Goal: Task Accomplishment & Management: Manage account settings

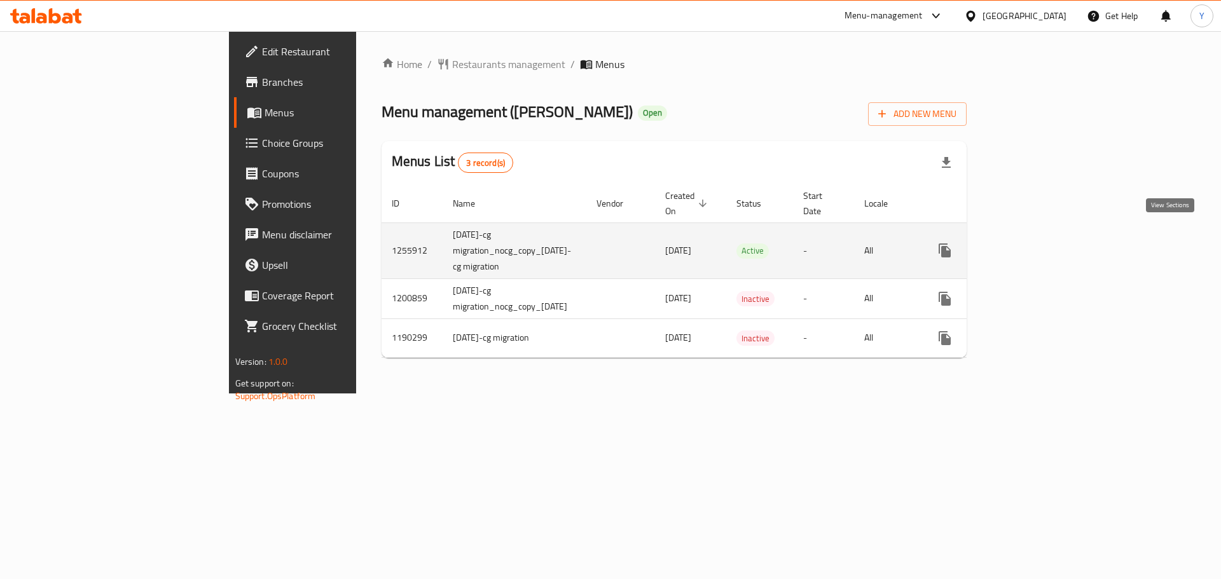
click at [1044, 243] on icon "enhanced table" at bounding box center [1036, 250] width 15 height 15
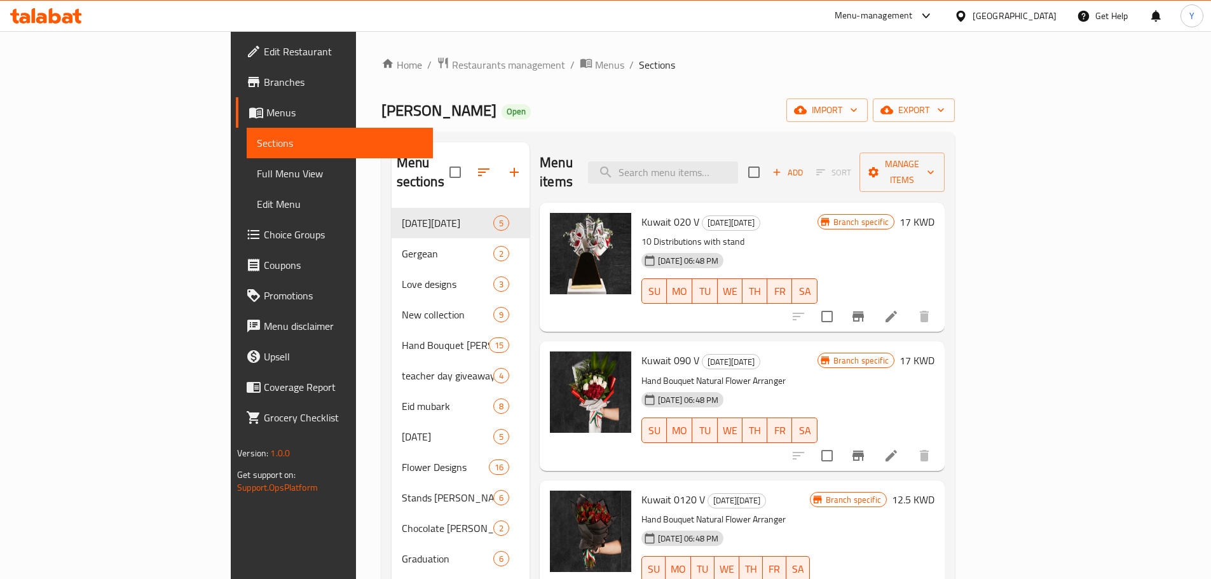
click at [702, 99] on div "[PERSON_NAME] Open import export" at bounding box center [667, 111] width 573 height 24
click at [476, 165] on icon "button" at bounding box center [483, 172] width 15 height 15
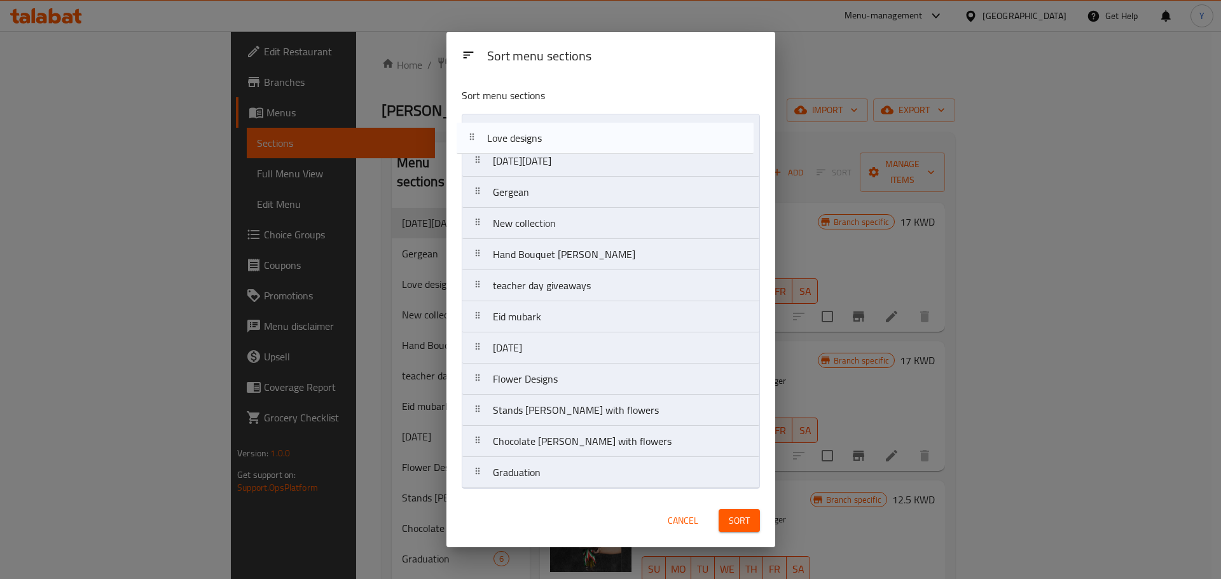
drag, startPoint x: 596, startPoint y: 198, endPoint x: 589, endPoint y: 138, distance: 60.1
click at [589, 138] on nav "[DATE][DATE] Gergean Love designs New collection Hand Bouquet [PERSON_NAME] tea…" at bounding box center [611, 301] width 298 height 375
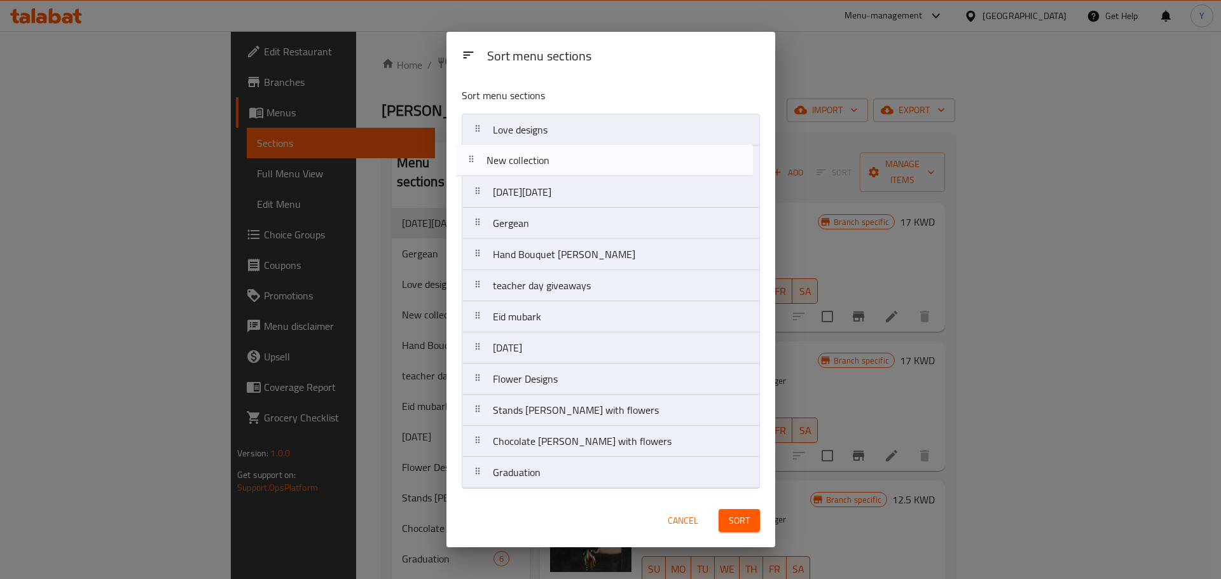
drag, startPoint x: 575, startPoint y: 230, endPoint x: 568, endPoint y: 161, distance: 69.7
click at [568, 161] on nav "Love designs [DATE][DATE] Gergean New collection Hand Bouquet [PERSON_NAME] tea…" at bounding box center [611, 301] width 298 height 375
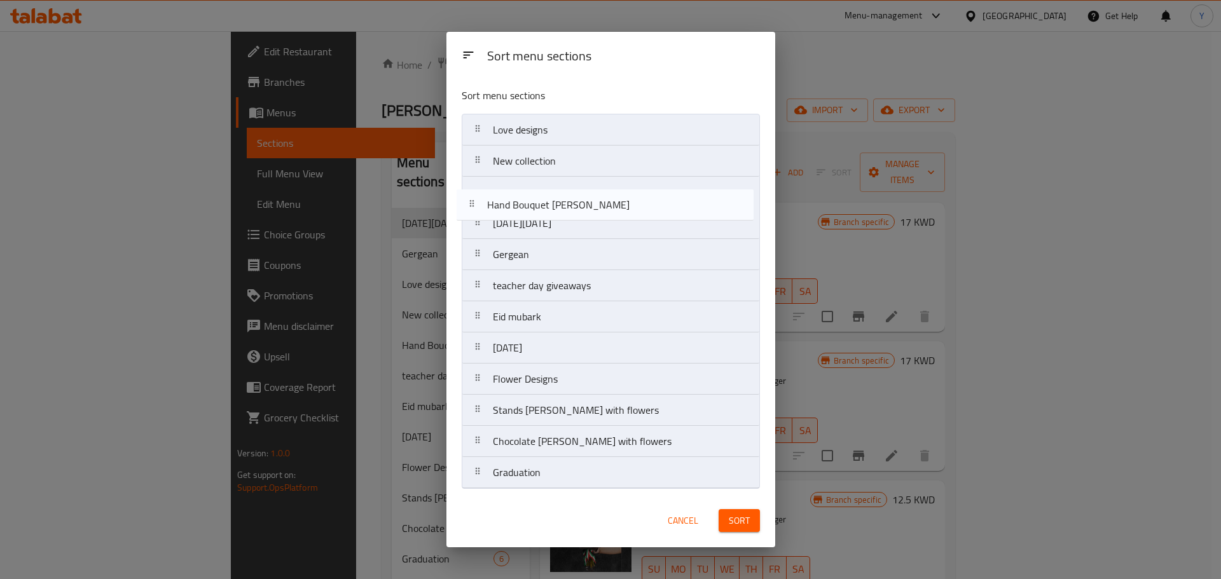
drag, startPoint x: 567, startPoint y: 256, endPoint x: 559, endPoint y: 195, distance: 61.5
click at [559, 195] on nav "Love designs New collection [DATE][DATE] Gergean Hand Bouquet [PERSON_NAME] tea…" at bounding box center [611, 301] width 298 height 375
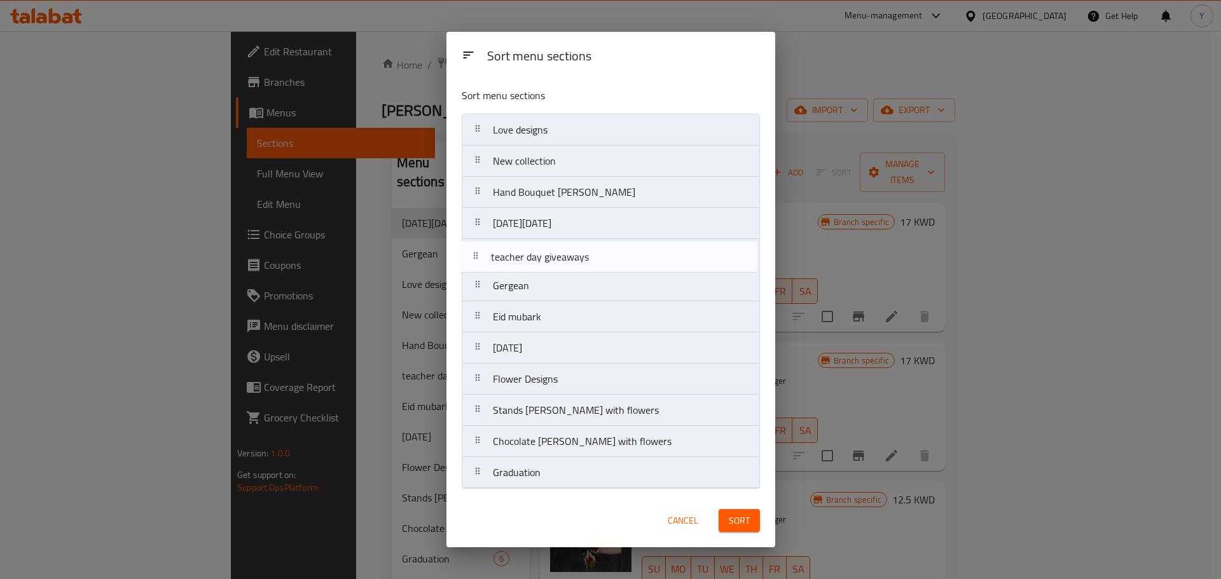
drag, startPoint x: 573, startPoint y: 289, endPoint x: 571, endPoint y: 257, distance: 32.5
click at [571, 257] on nav "Love designs New collection Hand Bouquet [PERSON_NAME] [DATE][DATE] Gergean tea…" at bounding box center [611, 301] width 298 height 375
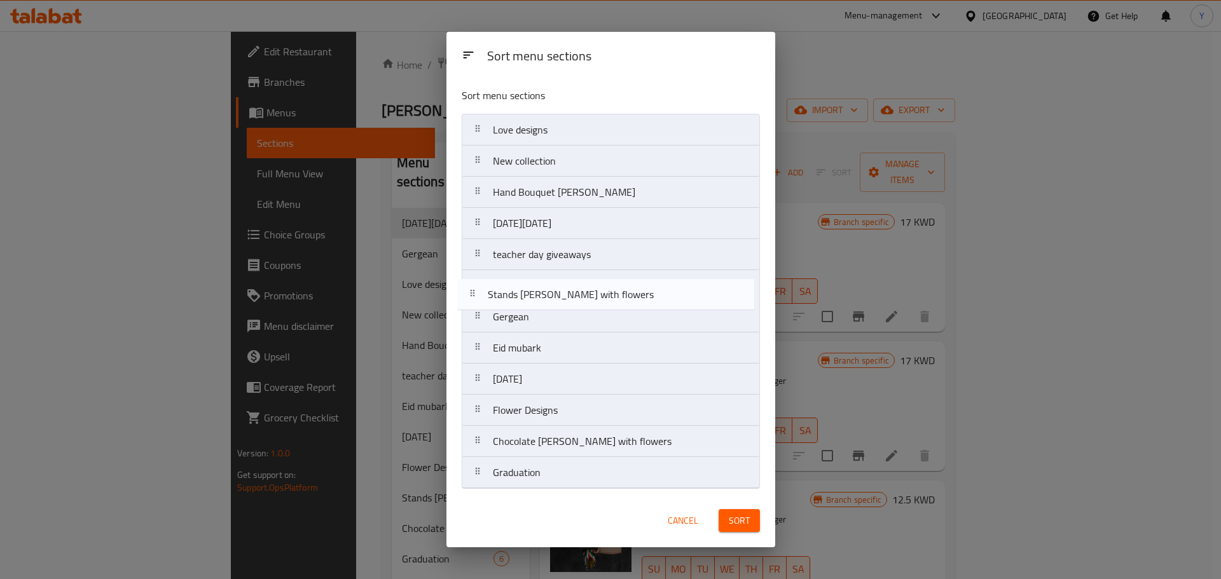
drag, startPoint x: 579, startPoint y: 411, endPoint x: 572, endPoint y: 278, distance: 133.7
click at [572, 278] on nav "Love designs New collection Hand Bouquet [PERSON_NAME] [DATE][DATE] teacher day…" at bounding box center [611, 301] width 298 height 375
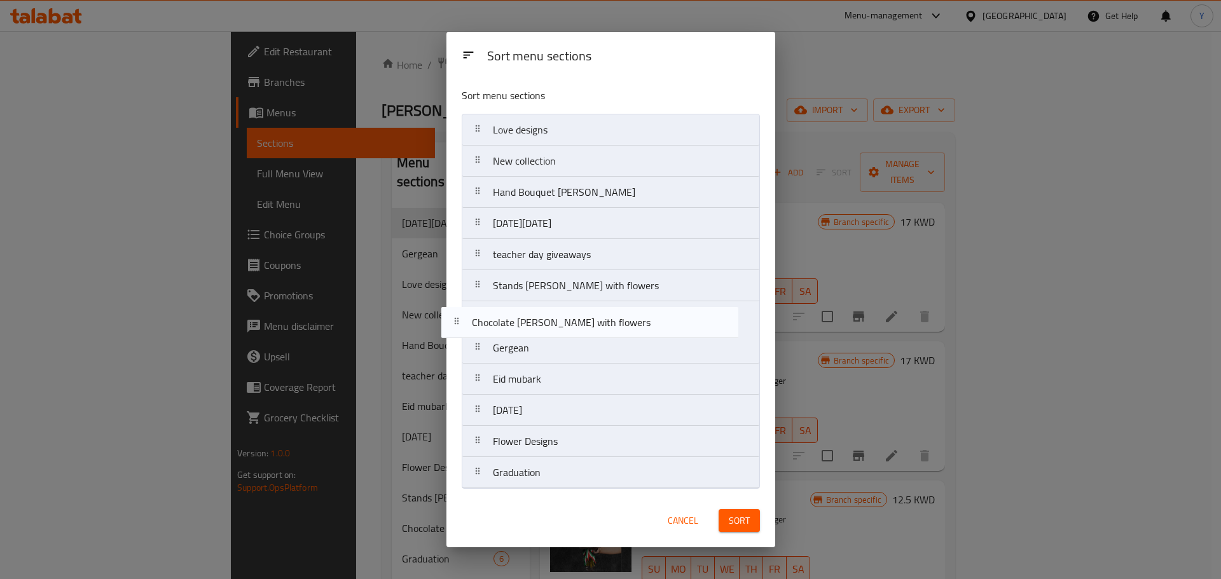
drag, startPoint x: 626, startPoint y: 444, endPoint x: 603, endPoint y: 320, distance: 125.6
click at [603, 320] on nav "Love designs New collection Hand Bouquet [PERSON_NAME] [DATE][DATE] teacher day…" at bounding box center [611, 301] width 298 height 375
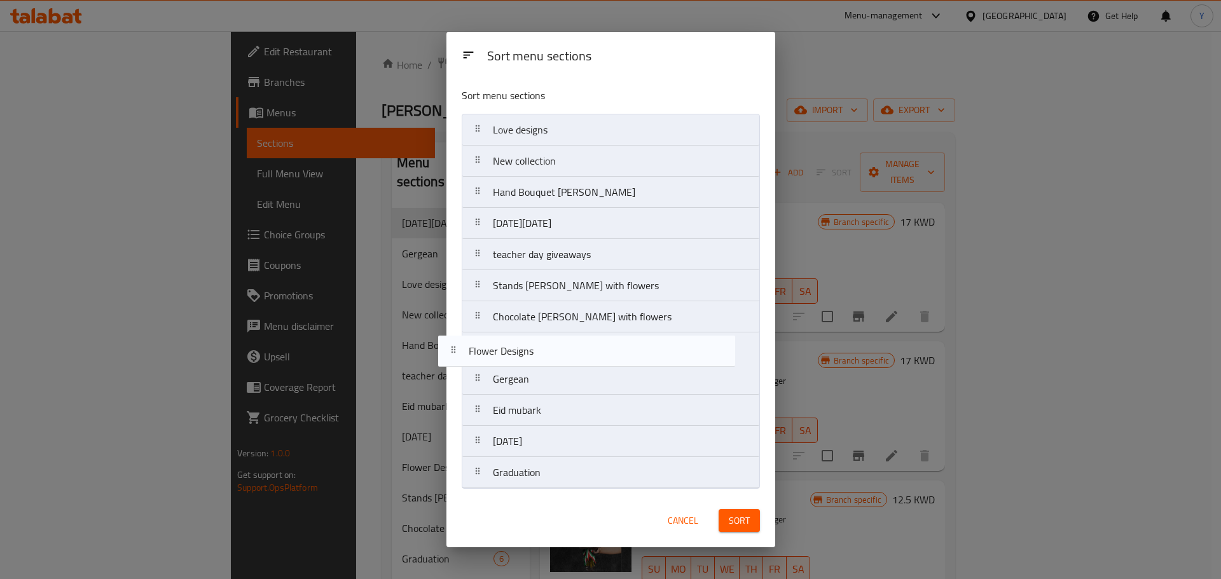
drag, startPoint x: 658, startPoint y: 445, endPoint x: 631, endPoint y: 345, distance: 104.1
click at [631, 345] on nav "Love designs New collection Hand Bouquet [PERSON_NAME] [DATE][DATE] teacher day…" at bounding box center [611, 301] width 298 height 375
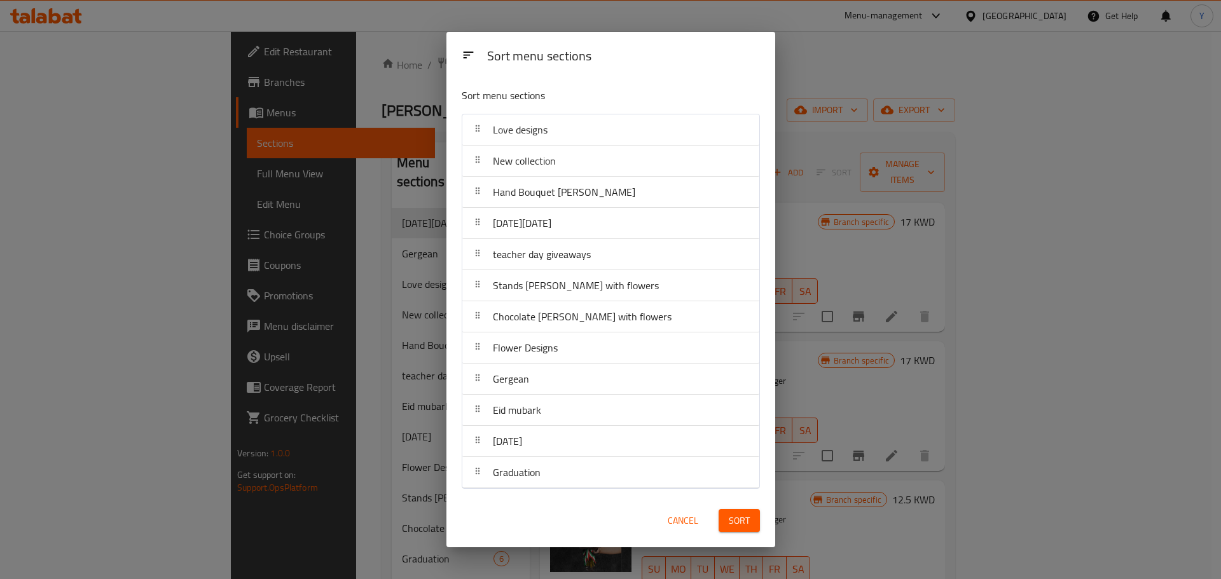
click at [727, 529] on button "Sort" at bounding box center [738, 521] width 41 height 24
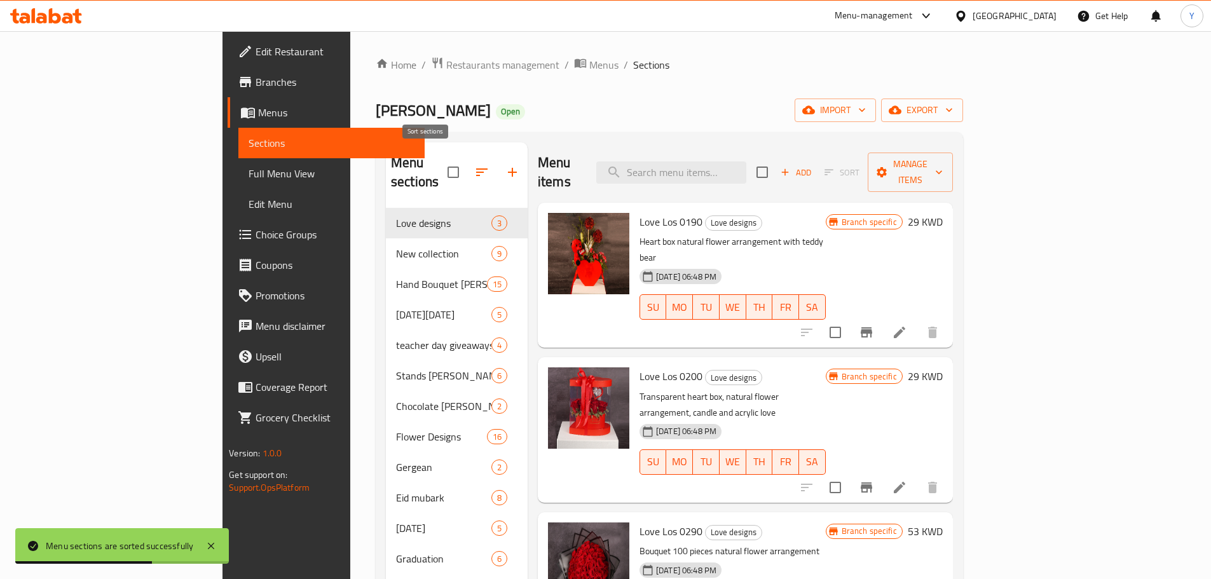
click at [474, 165] on icon "button" at bounding box center [481, 172] width 15 height 15
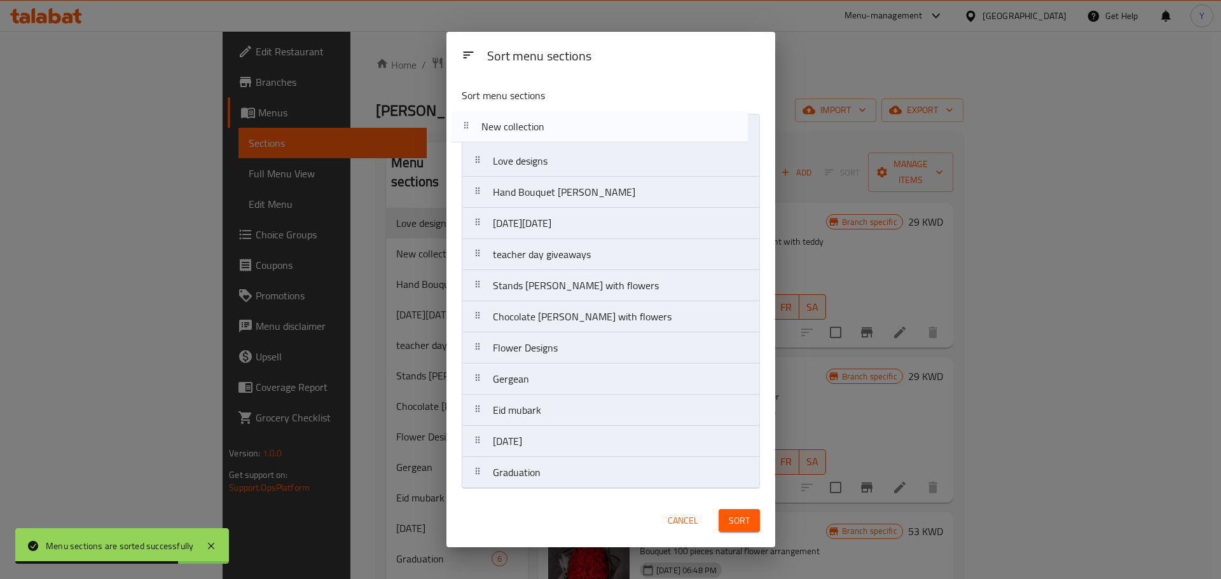
drag, startPoint x: 566, startPoint y: 175, endPoint x: 552, endPoint y: 134, distance: 44.2
click at [552, 134] on nav "Love designs New collection Hand Bouquet [PERSON_NAME] [DATE][DATE] teacher day…" at bounding box center [611, 301] width 298 height 375
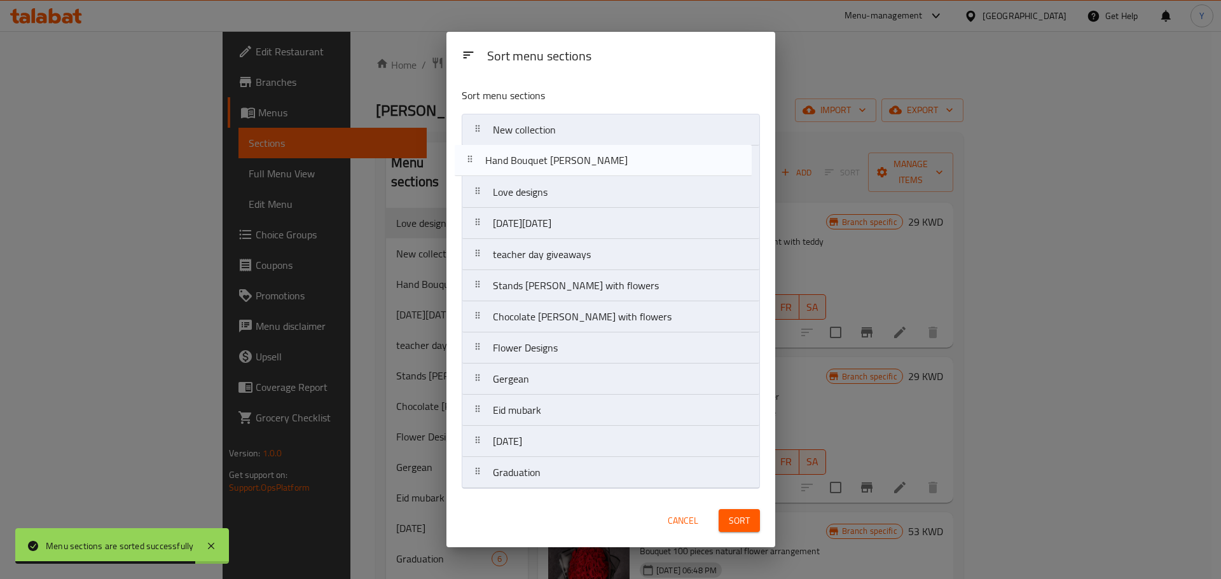
drag, startPoint x: 561, startPoint y: 193, endPoint x: 552, endPoint y: 153, distance: 41.7
click at [552, 153] on nav "New collection Love designs Hand Bouquet [PERSON_NAME] [DATE][DATE] teacher day…" at bounding box center [611, 301] width 298 height 375
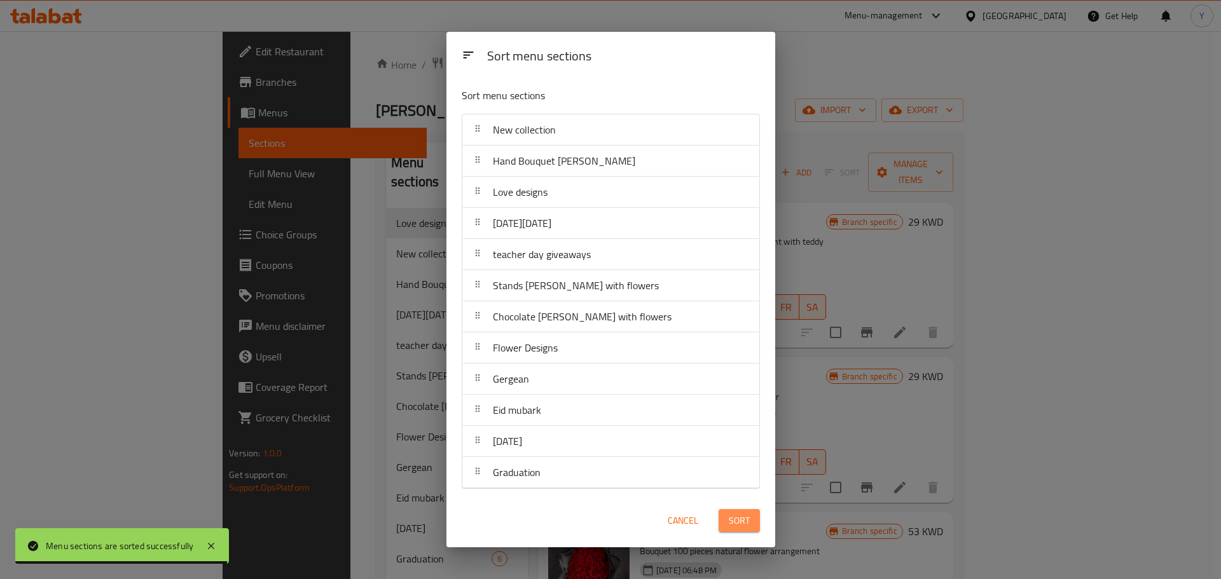
click at [732, 529] on button "Sort" at bounding box center [738, 521] width 41 height 24
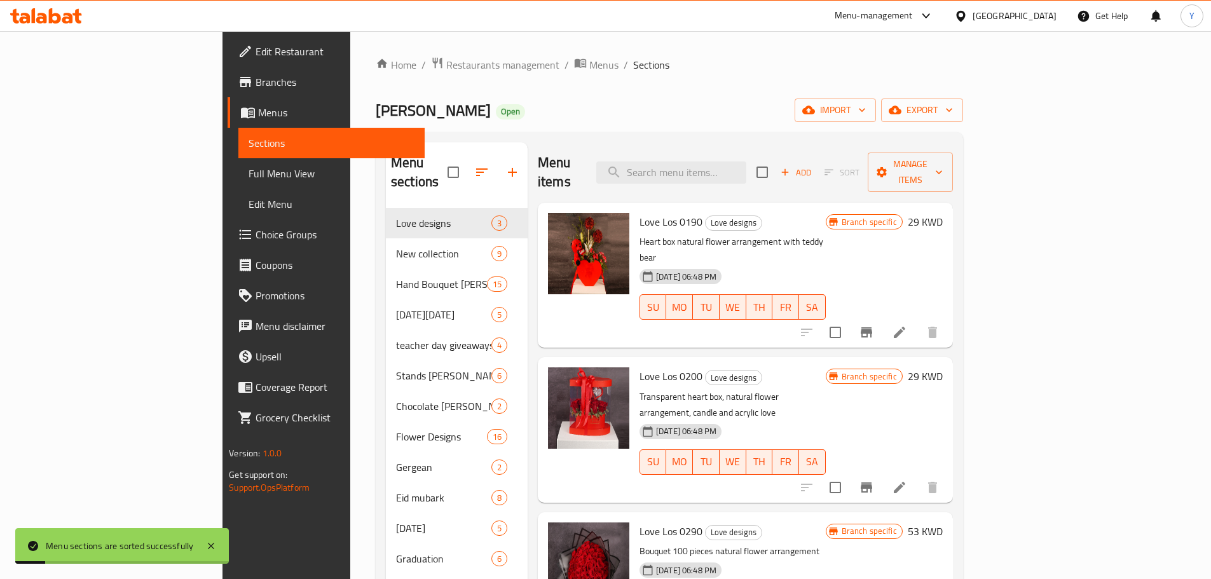
click at [810, 81] on div "Home / Restaurants management / Menus / Sections [PERSON_NAME] Open import expo…" at bounding box center [669, 394] width 587 height 675
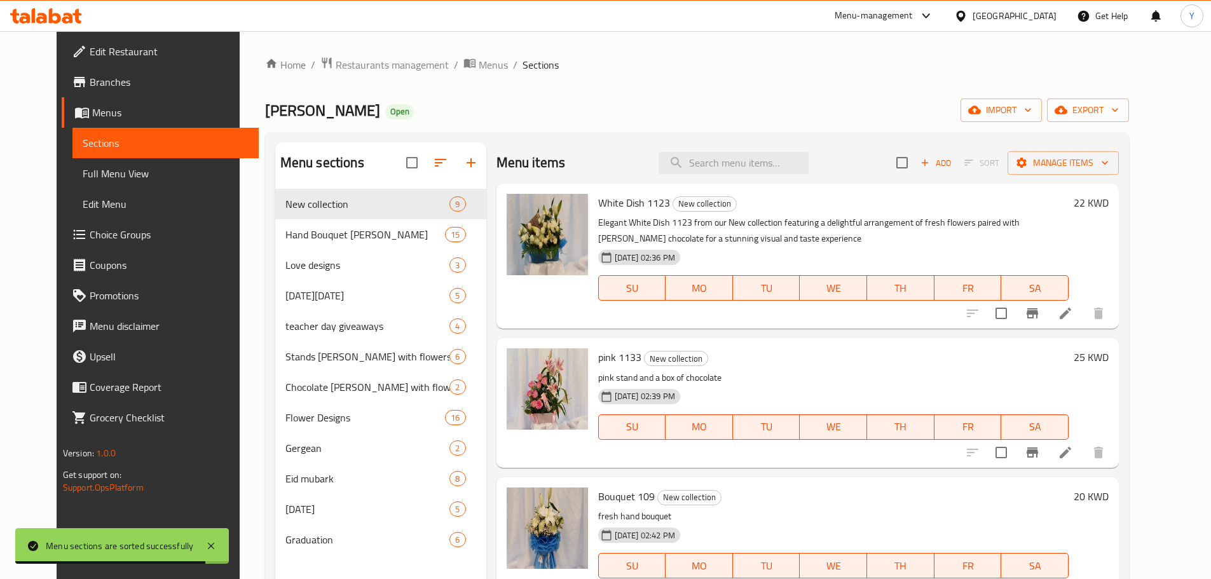
click at [743, 222] on p "Elegant White Dish 1123 from our New collection featuring a delightful arrangem…" at bounding box center [833, 231] width 471 height 32
